Goal: Information Seeking & Learning: Learn about a topic

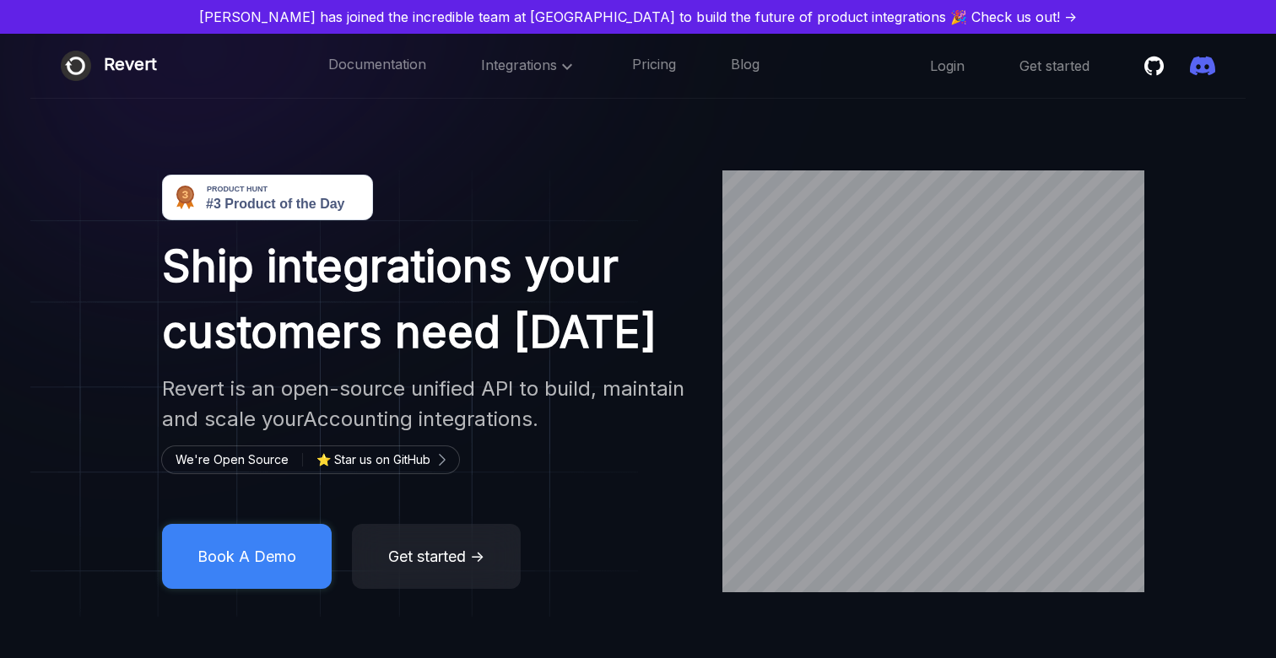
click at [1082, 305] on div "Ship integrations your customers need [DATE] Revert is an open-source unified A…" at bounding box center [638, 381] width 1276 height 422
click at [658, 64] on link "Pricing" at bounding box center [654, 66] width 44 height 22
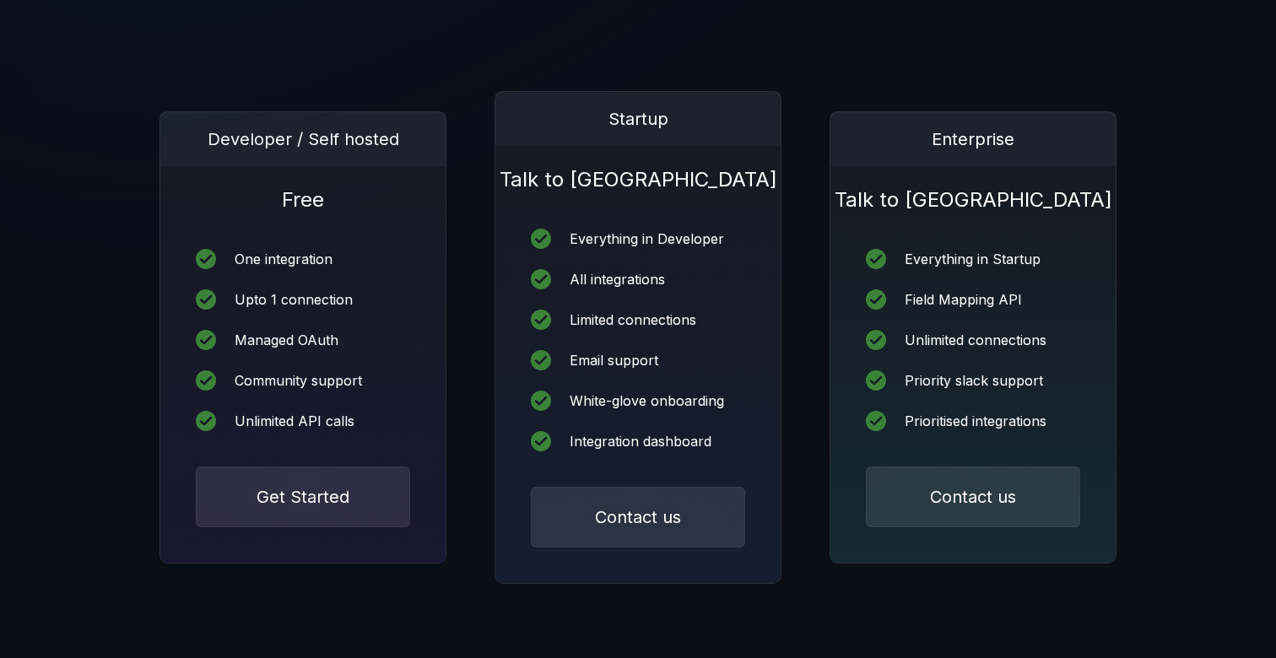
scroll to position [240, 0]
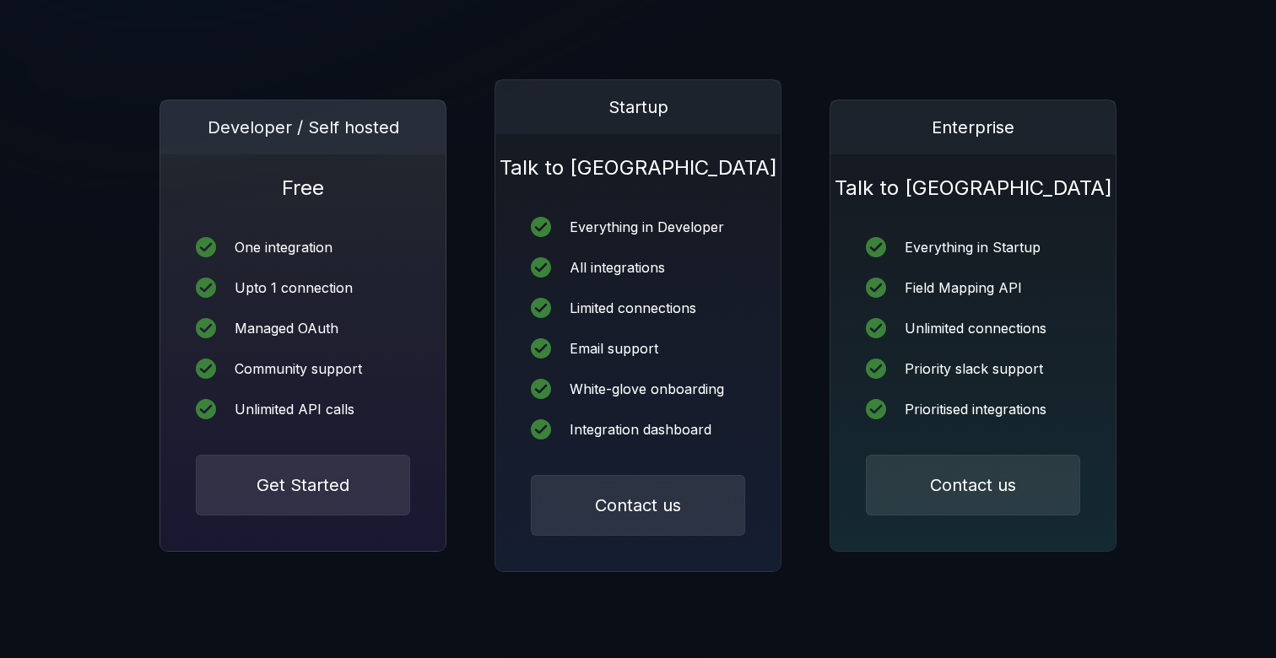
click at [269, 251] on div "One integration" at bounding box center [284, 246] width 98 height 13
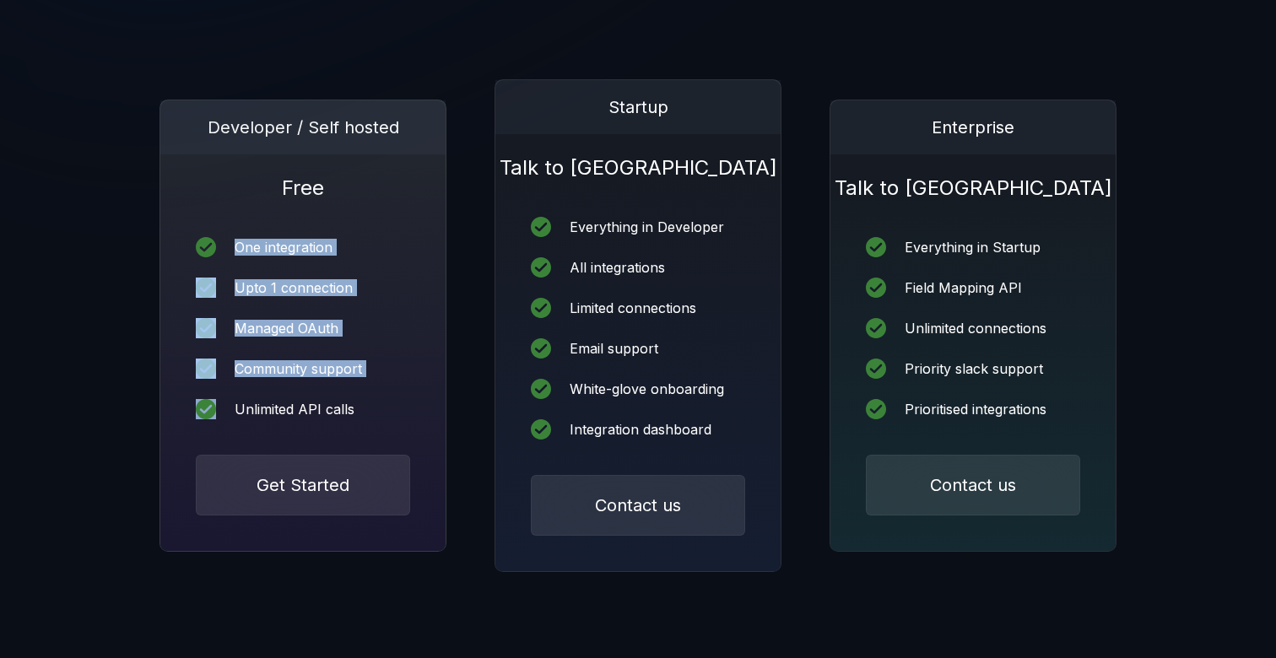
drag, startPoint x: 269, startPoint y: 251, endPoint x: 320, endPoint y: 386, distance: 145.0
click at [320, 386] on div "One integration Upto 1 connection Managed OAuth Community support Unlimited API…" at bounding box center [302, 328] width 285 height 253
